Goal: Go to known website: Go to known website

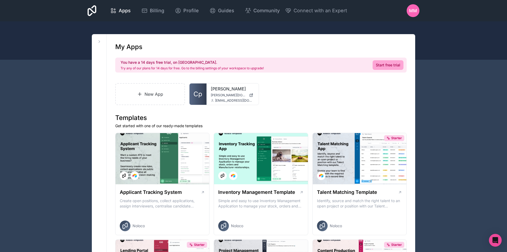
click at [223, 90] on link "[PERSON_NAME]" at bounding box center [233, 88] width 44 height 6
click at [225, 94] on span "[PERSON_NAME][DOMAIN_NAME]" at bounding box center [229, 95] width 36 height 4
